Goal: Obtain resource: Obtain resource

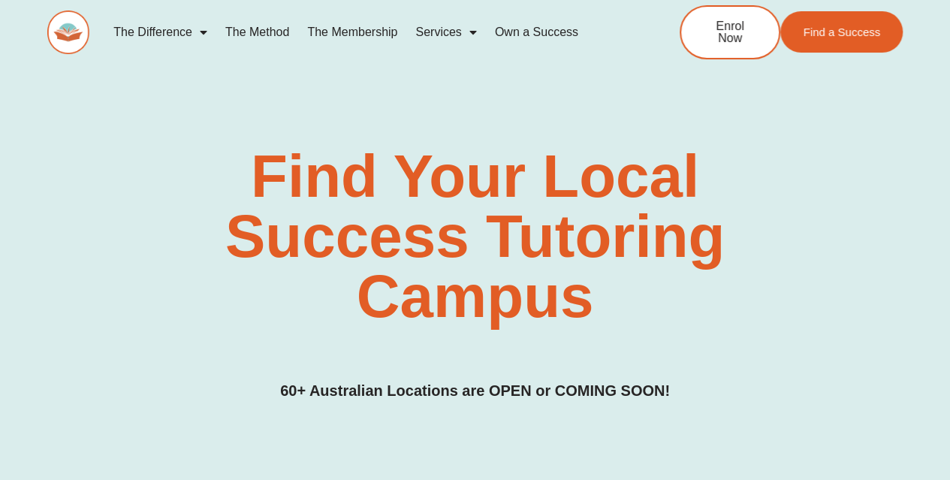
click at [63, 32] on img at bounding box center [68, 33] width 42 height 44
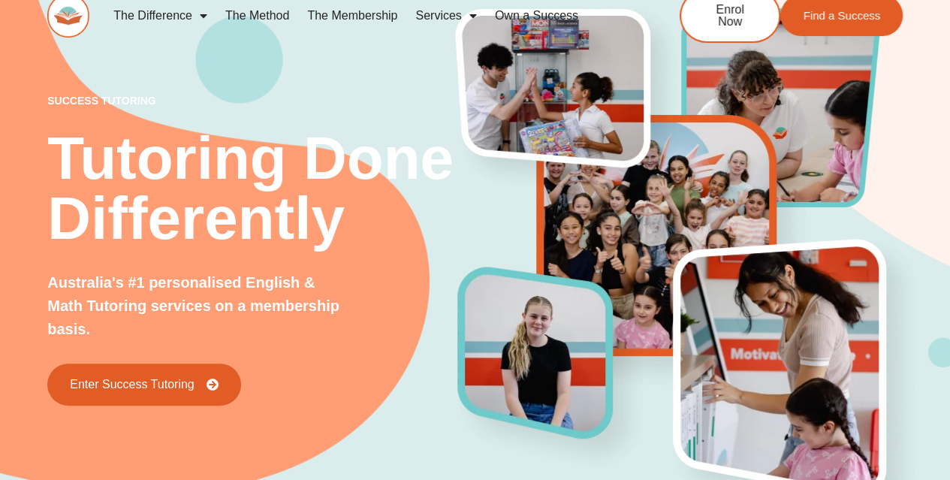
scroll to position [15, 0]
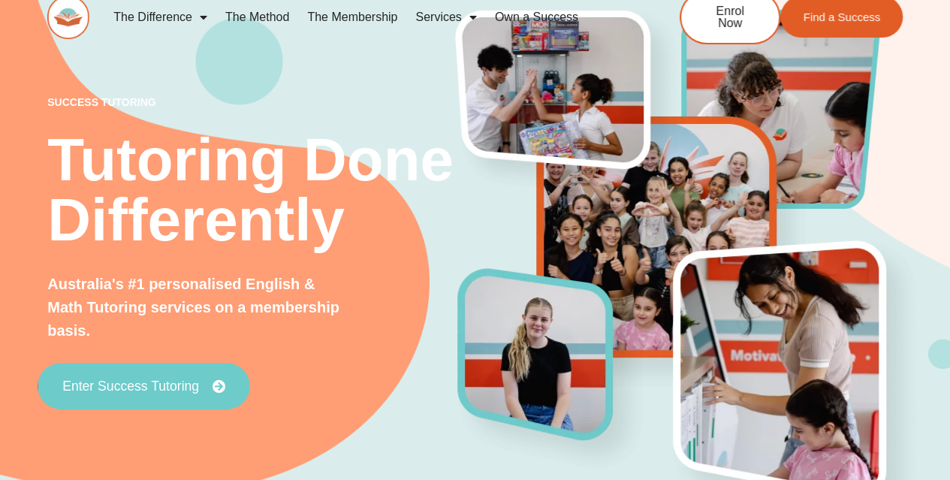
click at [176, 383] on span "Enter Success Tutoring" at bounding box center [130, 386] width 137 height 14
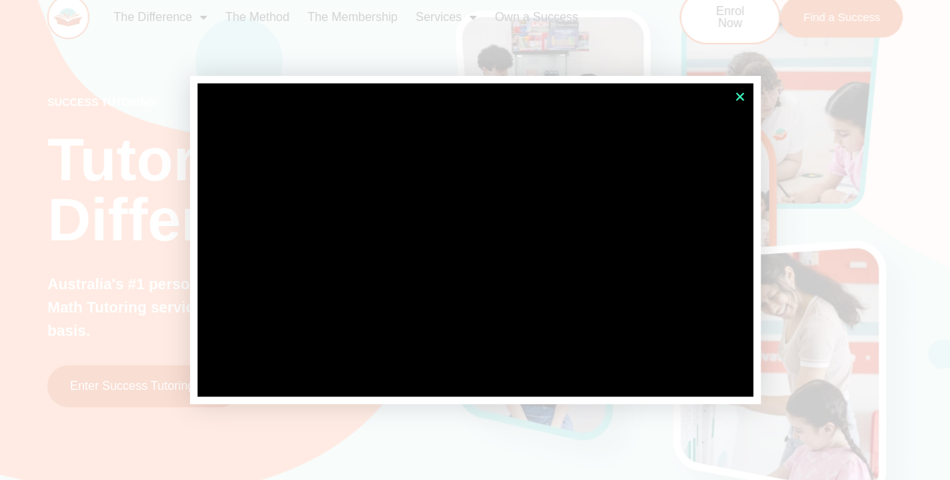
click at [741, 95] on icon "Close" at bounding box center [739, 96] width 11 height 11
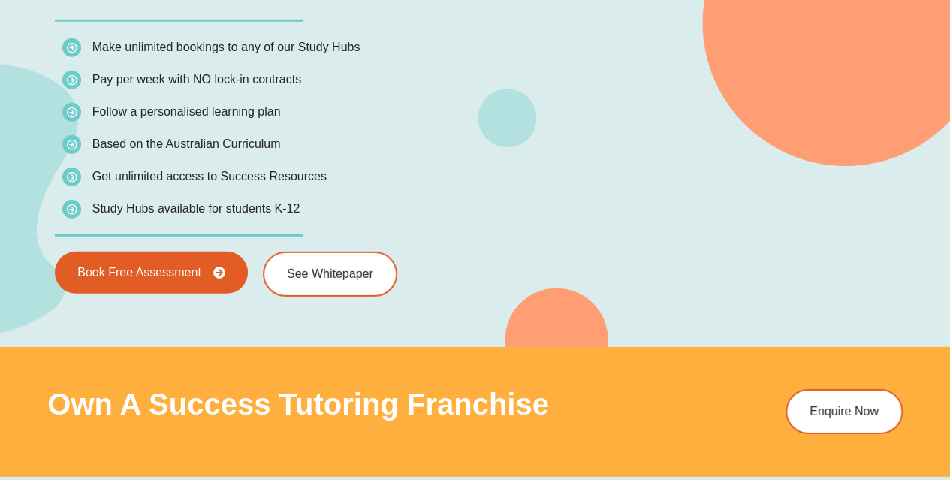
scroll to position [2162, 0]
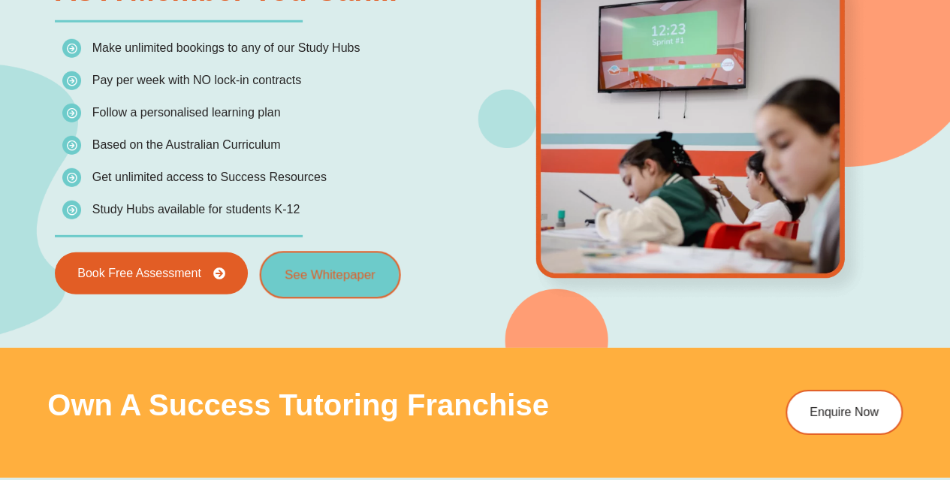
click at [315, 264] on link "See Whitepaper" at bounding box center [329, 274] width 141 height 47
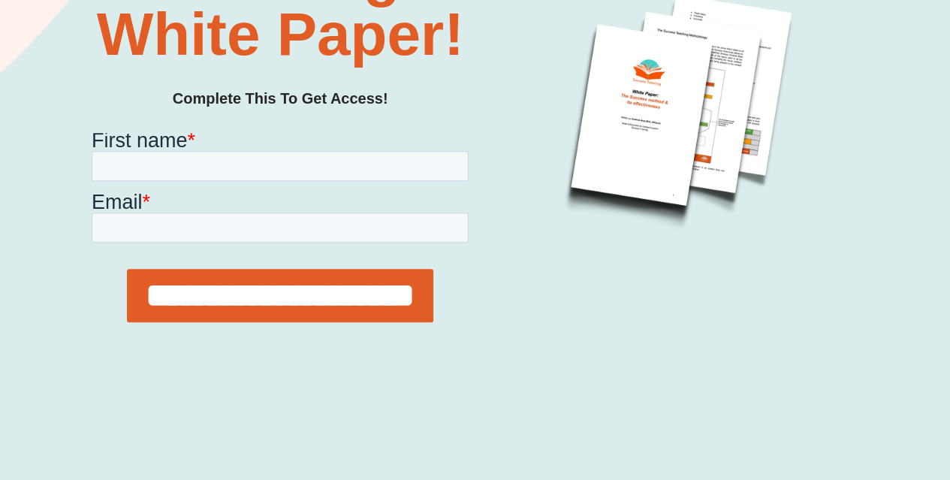
scroll to position [320, 0]
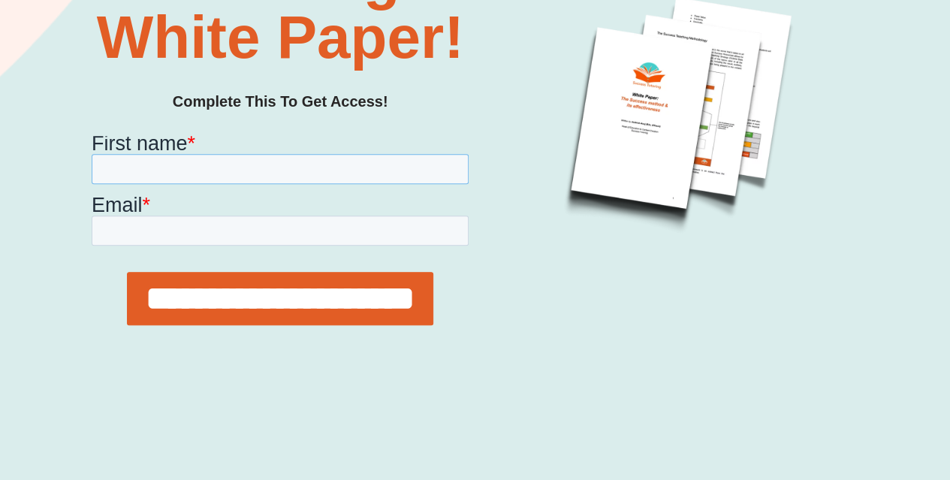
click at [285, 161] on input "First name *" at bounding box center [280, 169] width 377 height 30
type input "******"
click at [182, 222] on input "Email *" at bounding box center [280, 231] width 377 height 30
type input "**********"
click at [276, 325] on input "**********" at bounding box center [280, 298] width 306 height 53
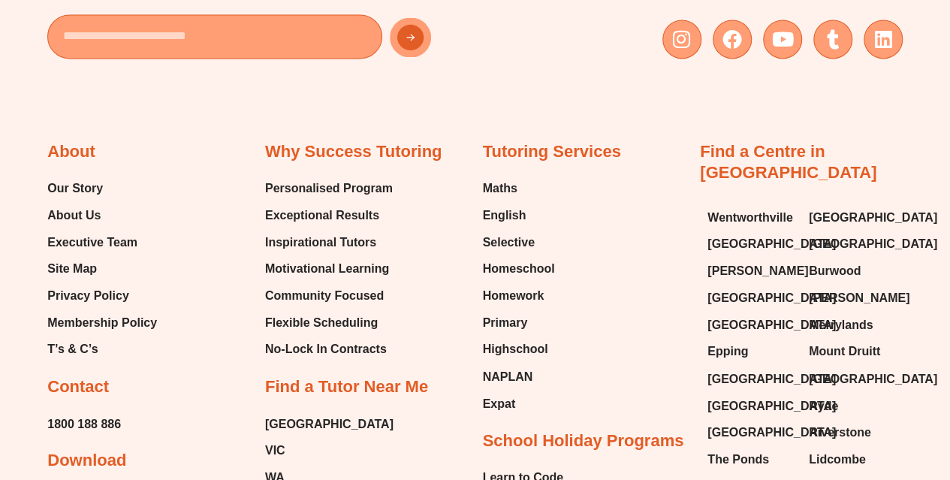
scroll to position [1089, 0]
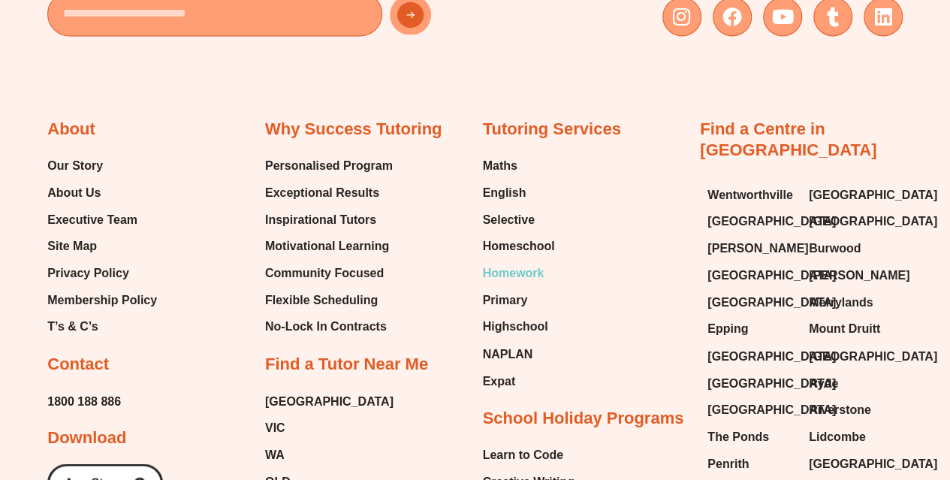
click at [512, 273] on span "Homework" at bounding box center [514, 273] width 62 height 23
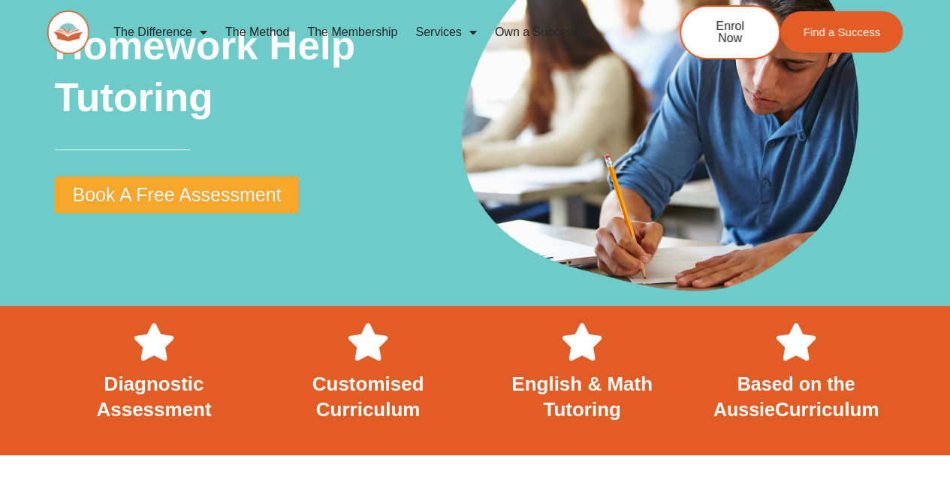
click at [373, 32] on link "The Membership" at bounding box center [352, 32] width 108 height 35
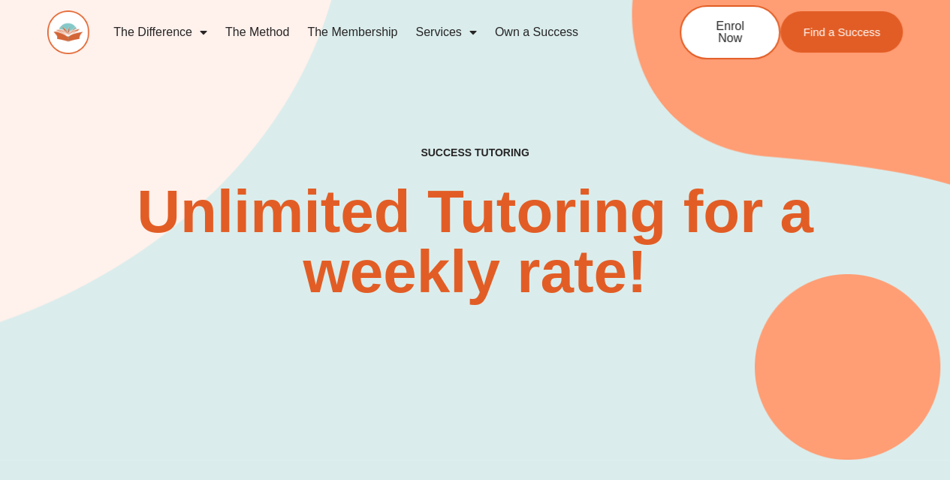
click at [62, 51] on img at bounding box center [68, 33] width 42 height 44
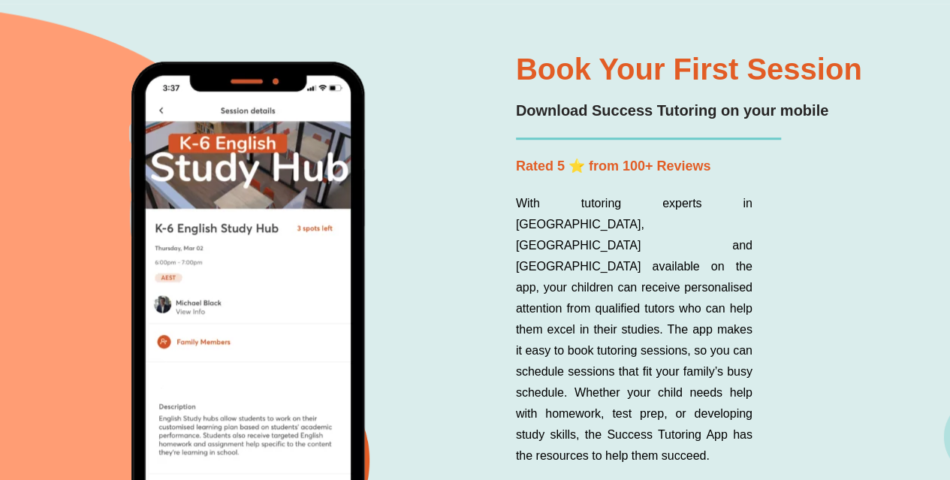
scroll to position [3450, 0]
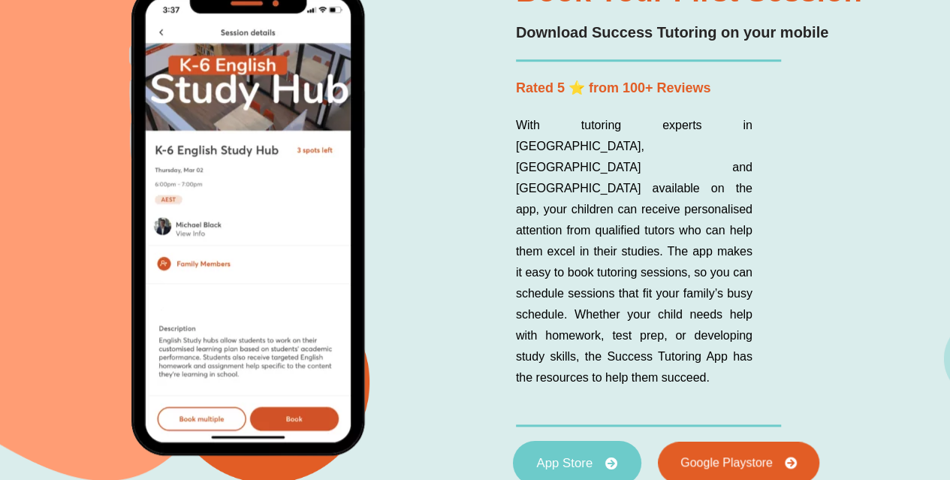
click at [581, 440] on link "App Store" at bounding box center [576, 462] width 128 height 44
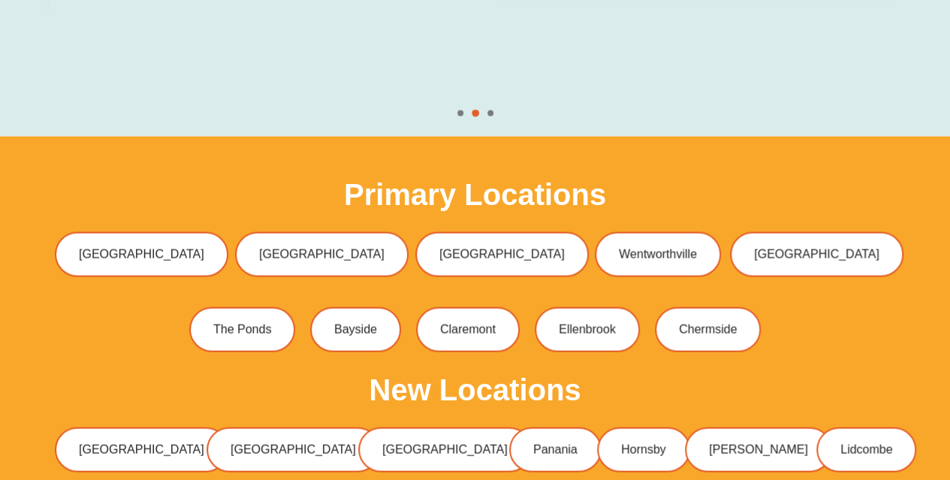
scroll to position [4354, 0]
